Goal: Task Accomplishment & Management: Manage account settings

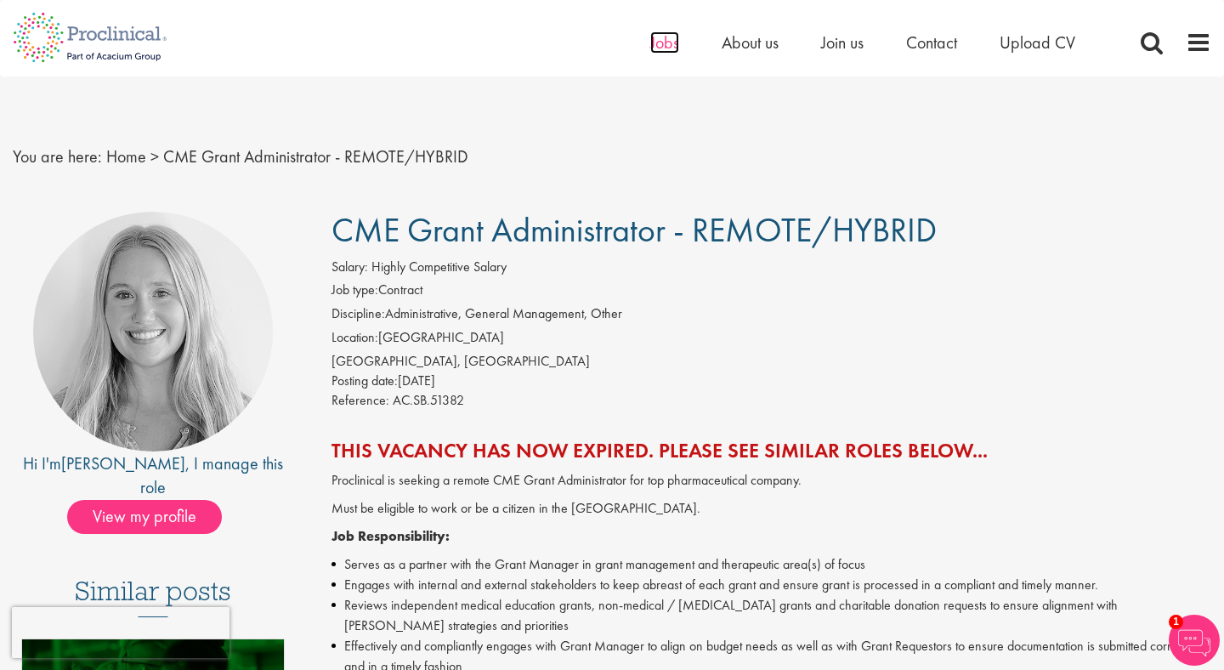
click at [673, 40] on span "Jobs" at bounding box center [664, 42] width 29 height 22
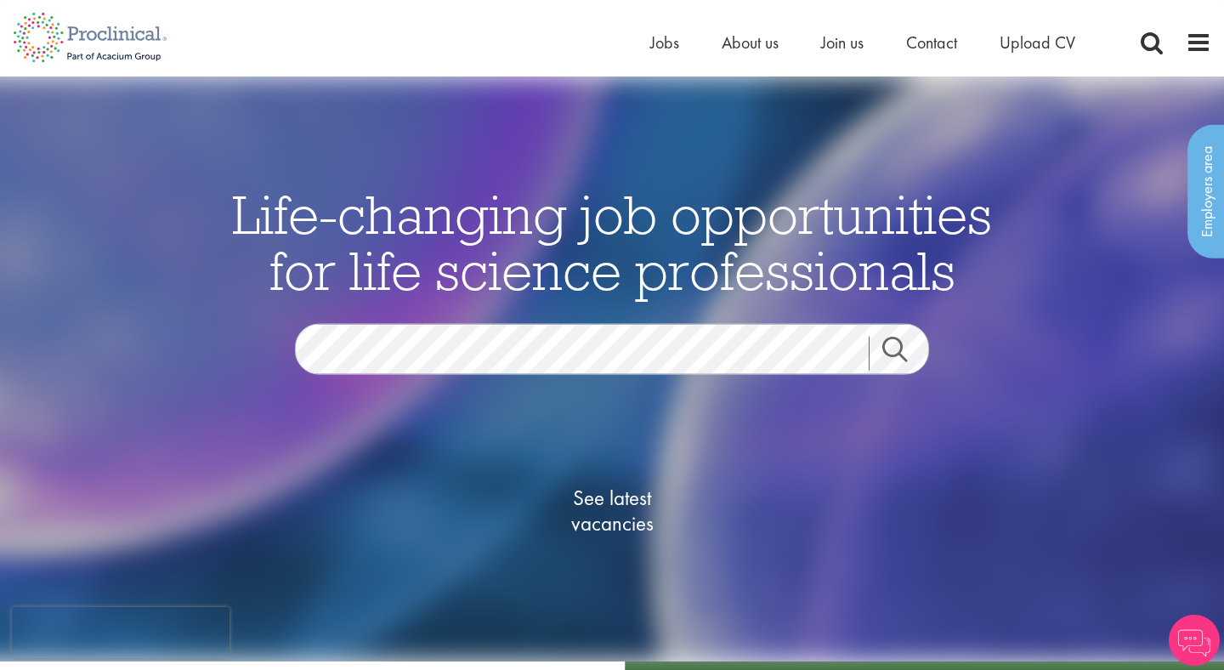
click at [900, 356] on link "Search" at bounding box center [905, 354] width 73 height 34
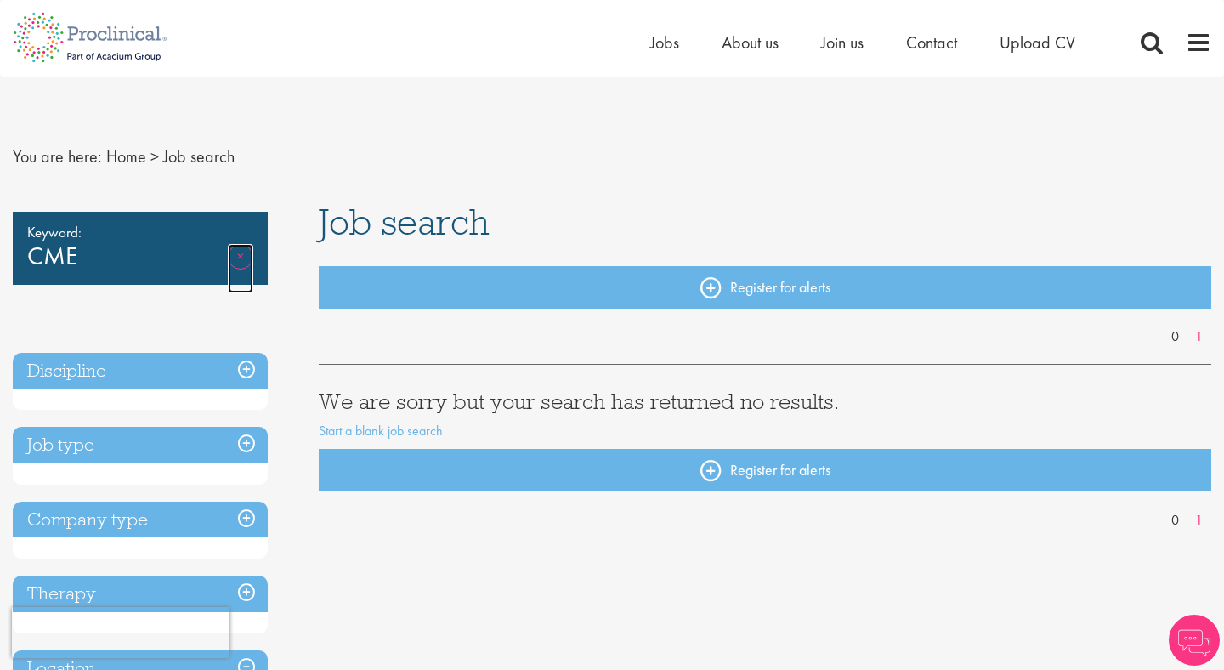
click at [249, 262] on link "Remove" at bounding box center [240, 268] width 25 height 49
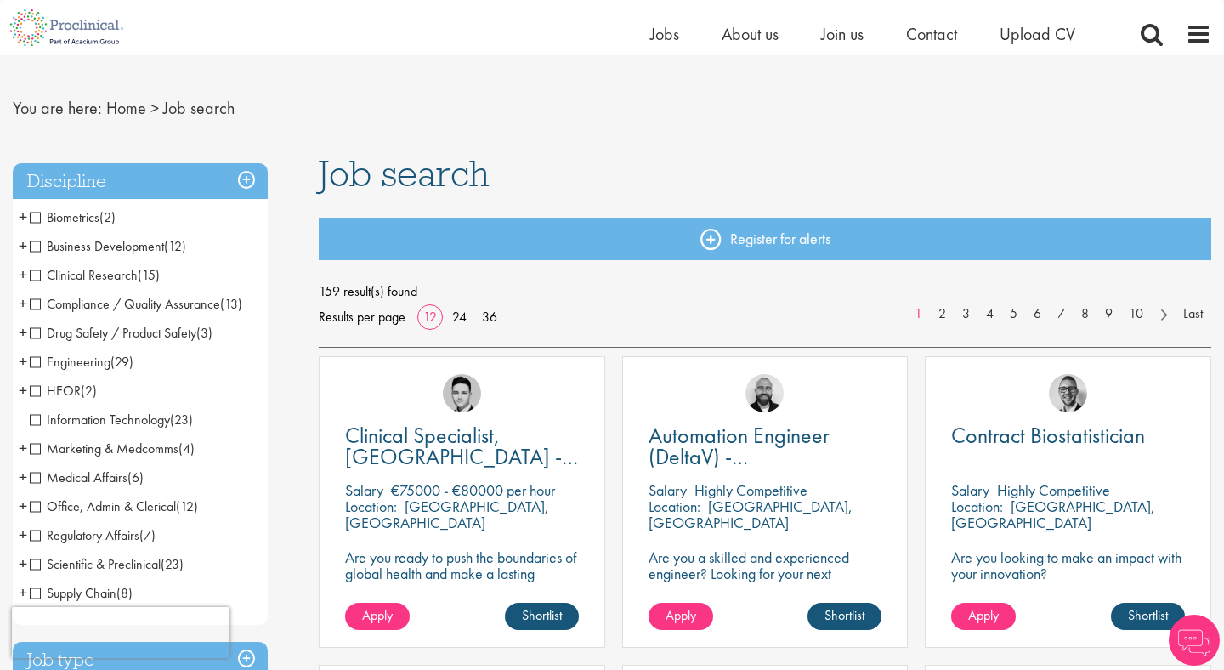
scroll to position [31, 0]
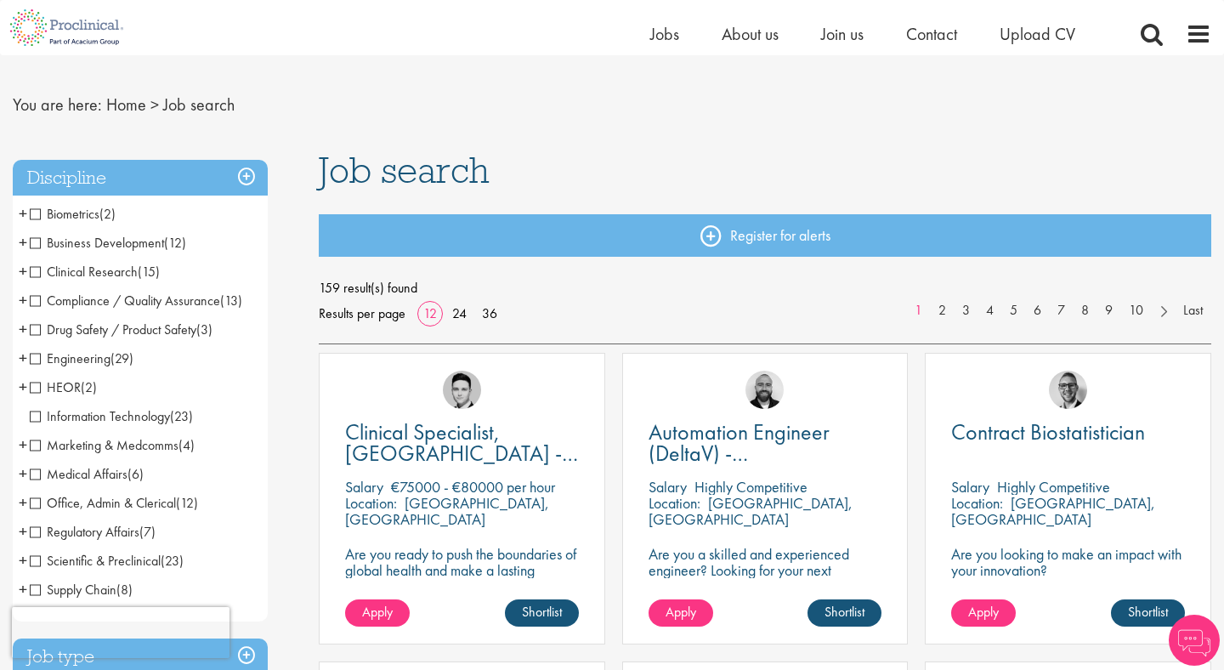
click at [180, 307] on span "Compliance / Quality Assurance" at bounding box center [125, 301] width 190 height 18
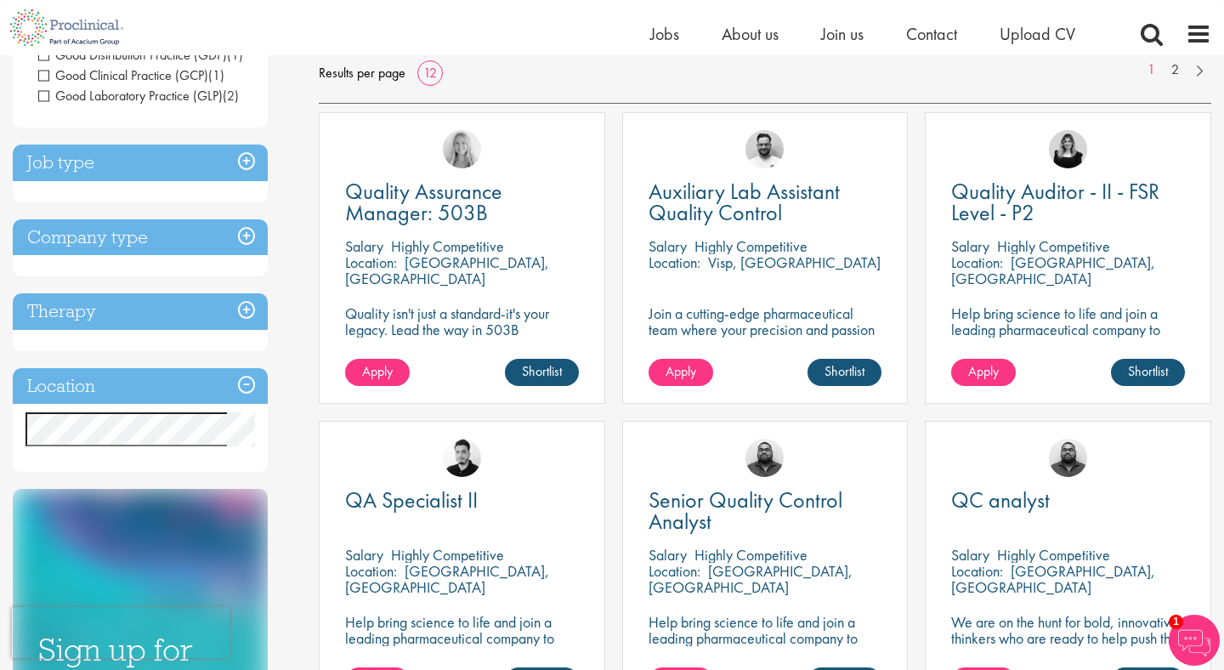
scroll to position [278, 0]
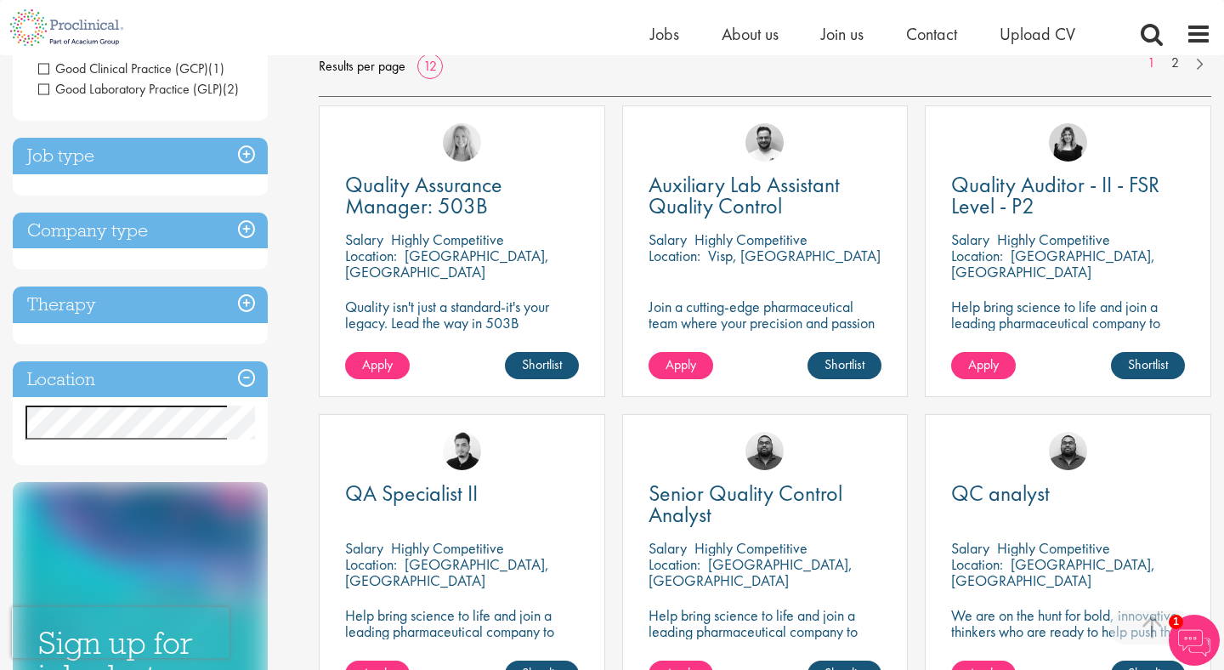
click at [251, 378] on h3 "Location" at bounding box center [140, 379] width 255 height 37
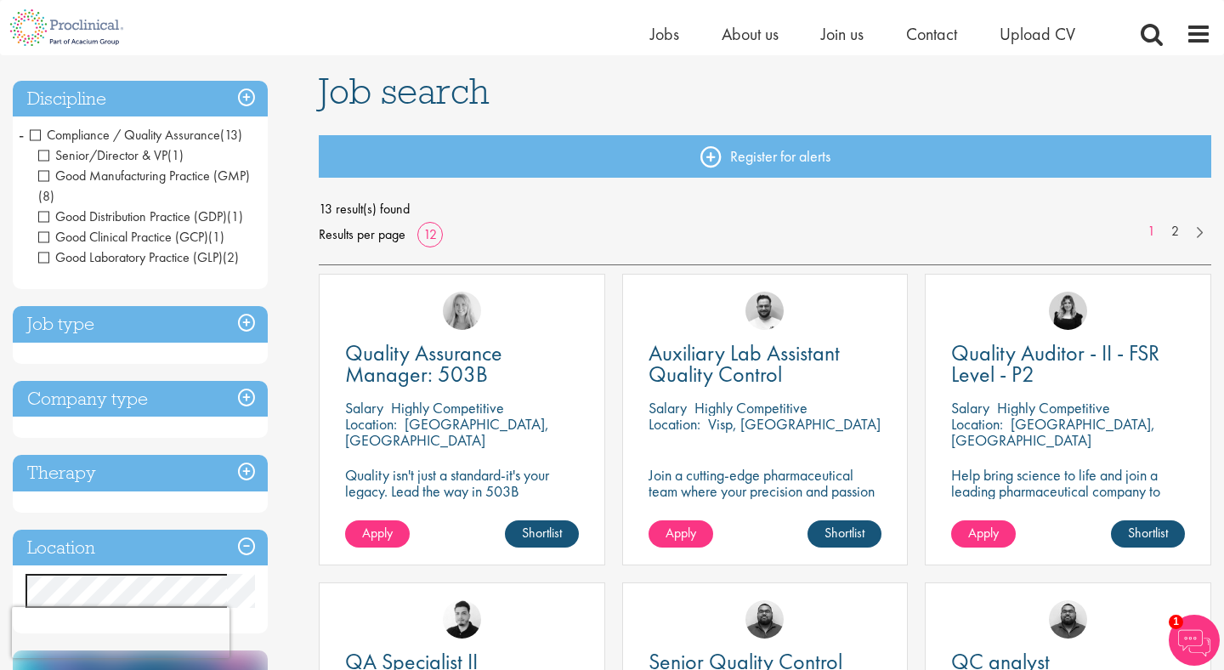
scroll to position [126, 0]
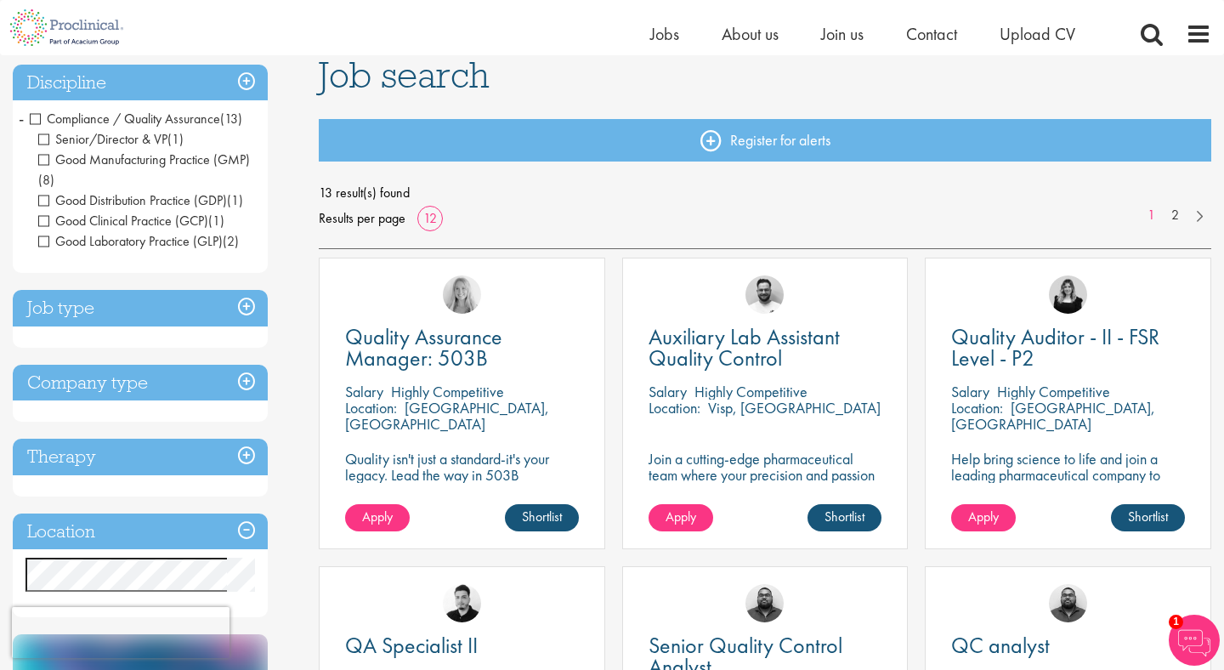
click at [405, 468] on p "Quality isn't just a standard-it's your legacy. Lead the way in 503B excellence." at bounding box center [462, 474] width 234 height 48
click at [400, 365] on span "Quality Assurance Manager: 503B" at bounding box center [423, 347] width 157 height 50
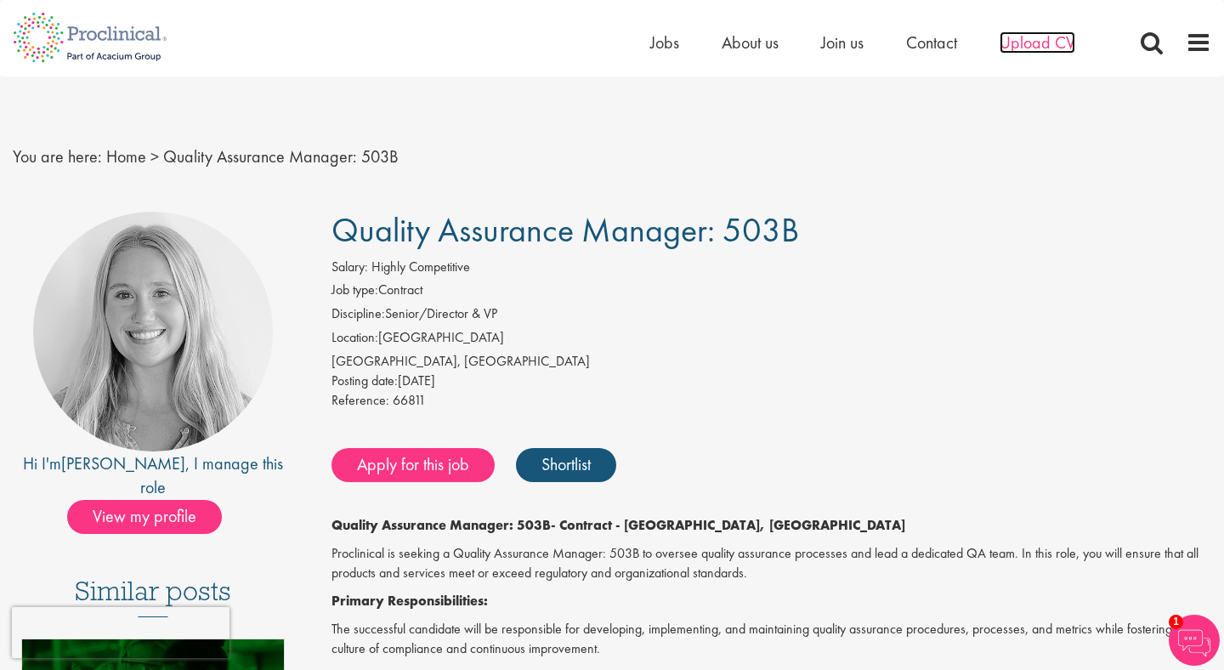
click at [1027, 41] on span "Upload CV" at bounding box center [1038, 42] width 76 height 22
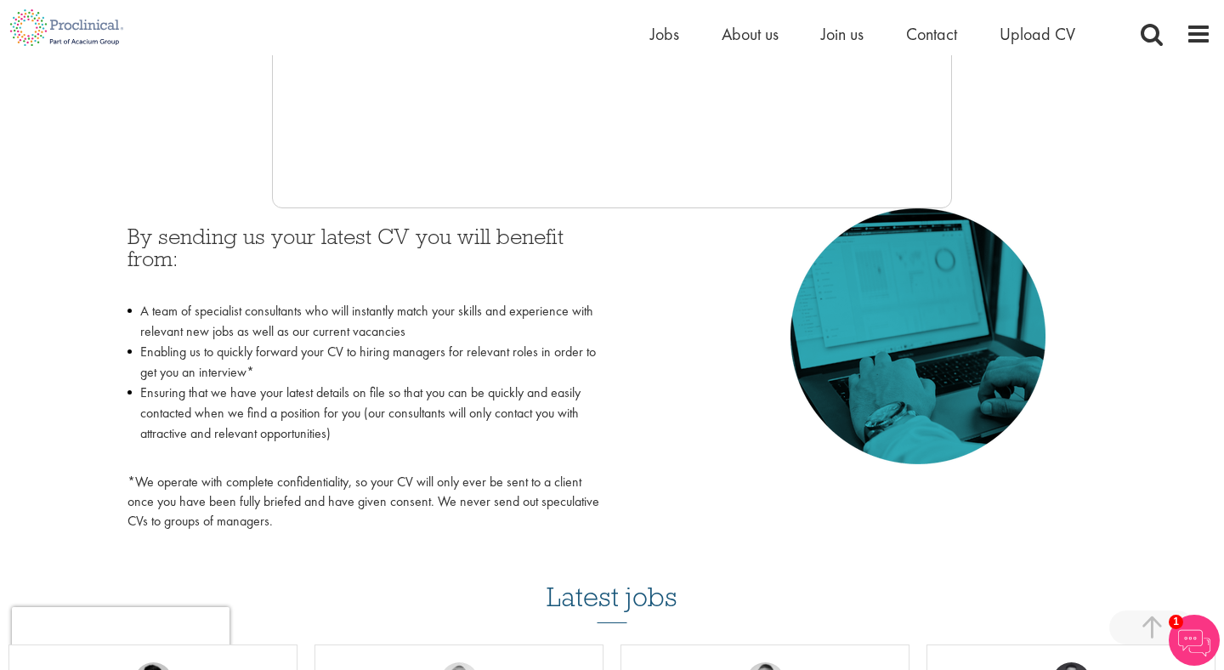
scroll to position [589, 0]
